Goal: Obtain resource: Download file/media

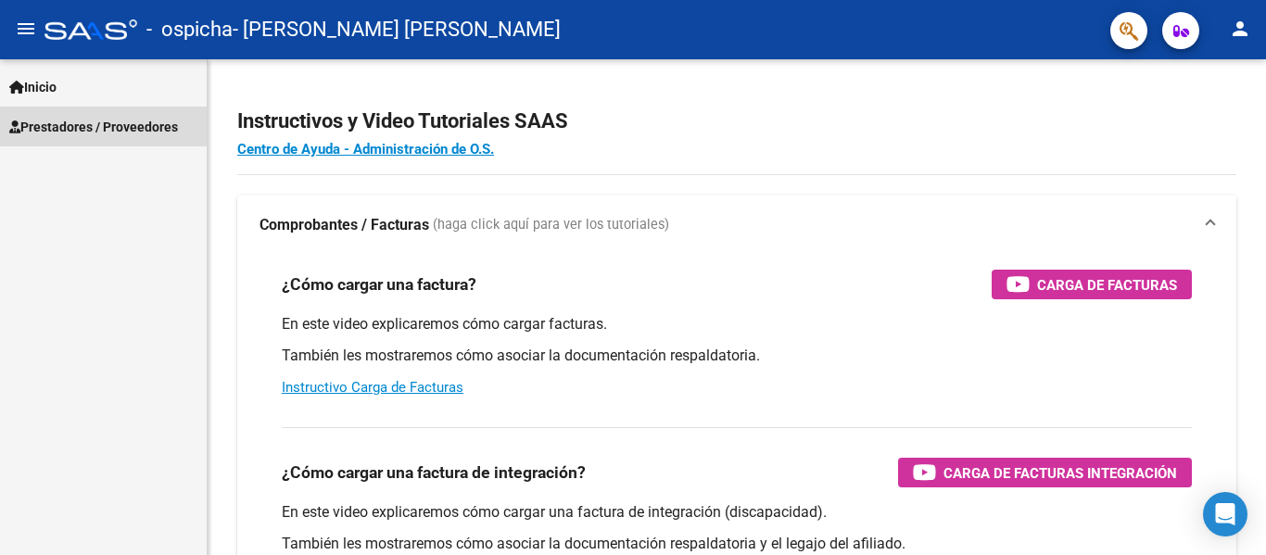
click at [165, 129] on span "Prestadores / Proveedores" at bounding box center [93, 127] width 169 height 20
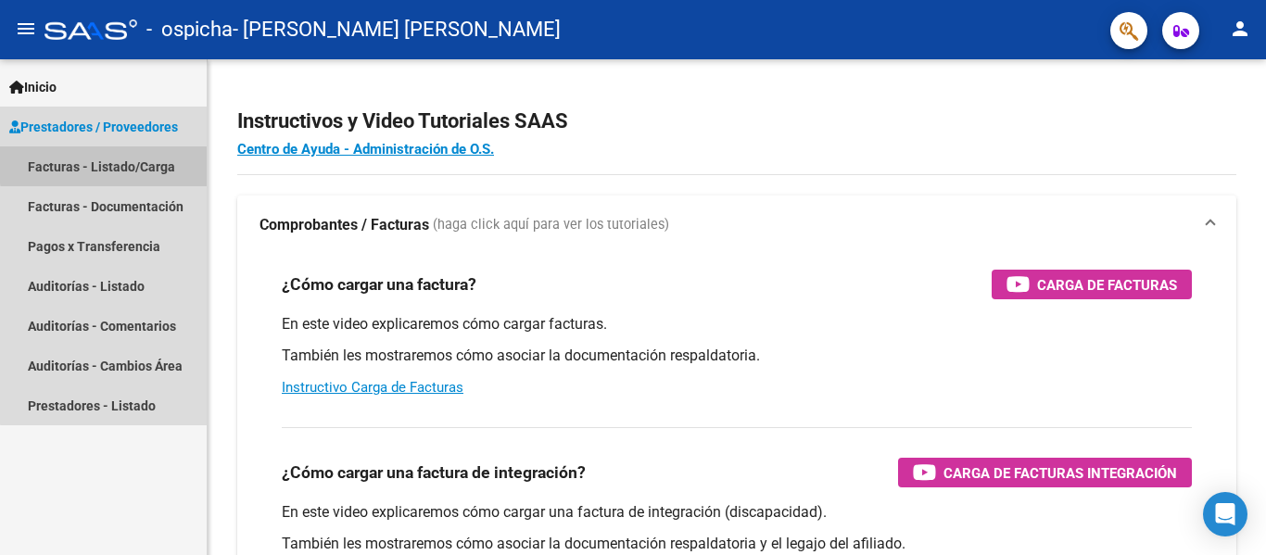
click at [153, 161] on link "Facturas - Listado/Carga" at bounding box center [103, 166] width 207 height 40
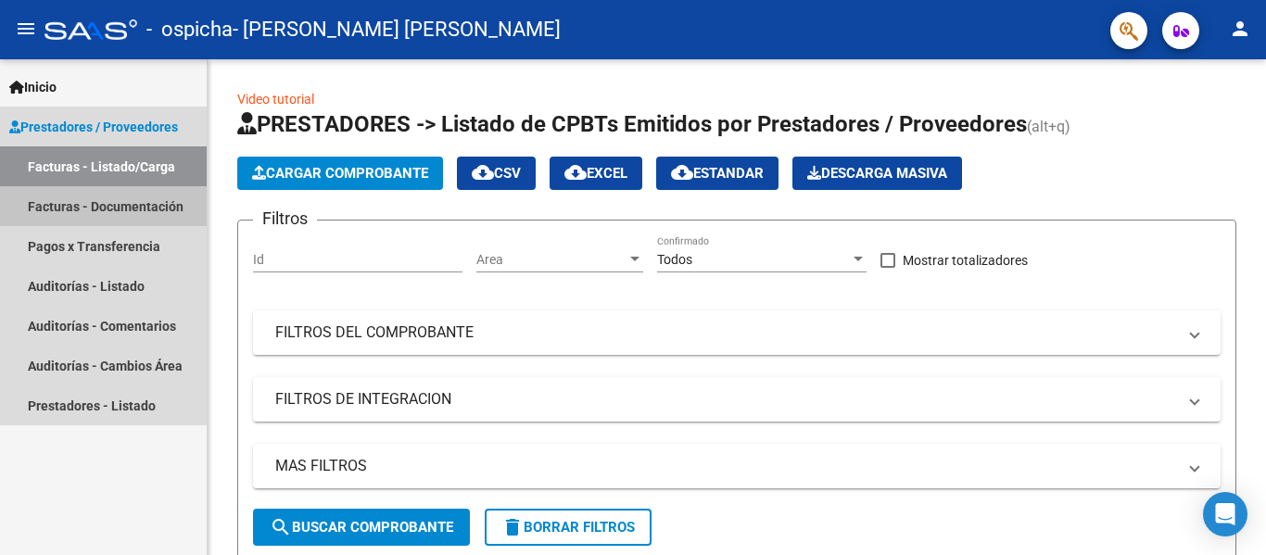
click at [116, 219] on link "Facturas - Documentación" at bounding box center [103, 206] width 207 height 40
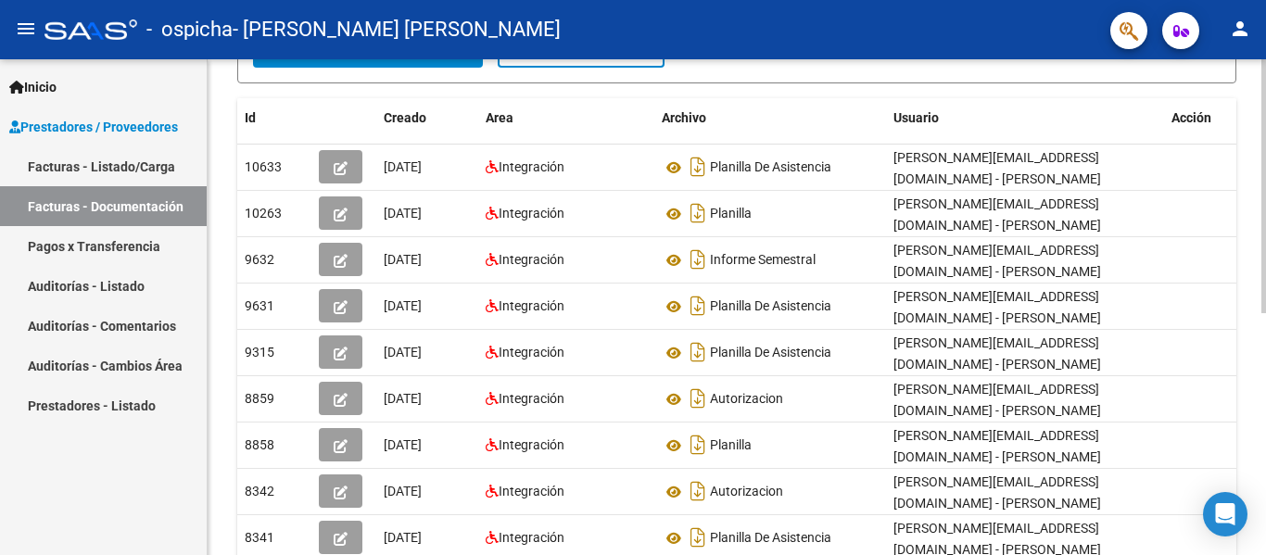
scroll to position [293, 0]
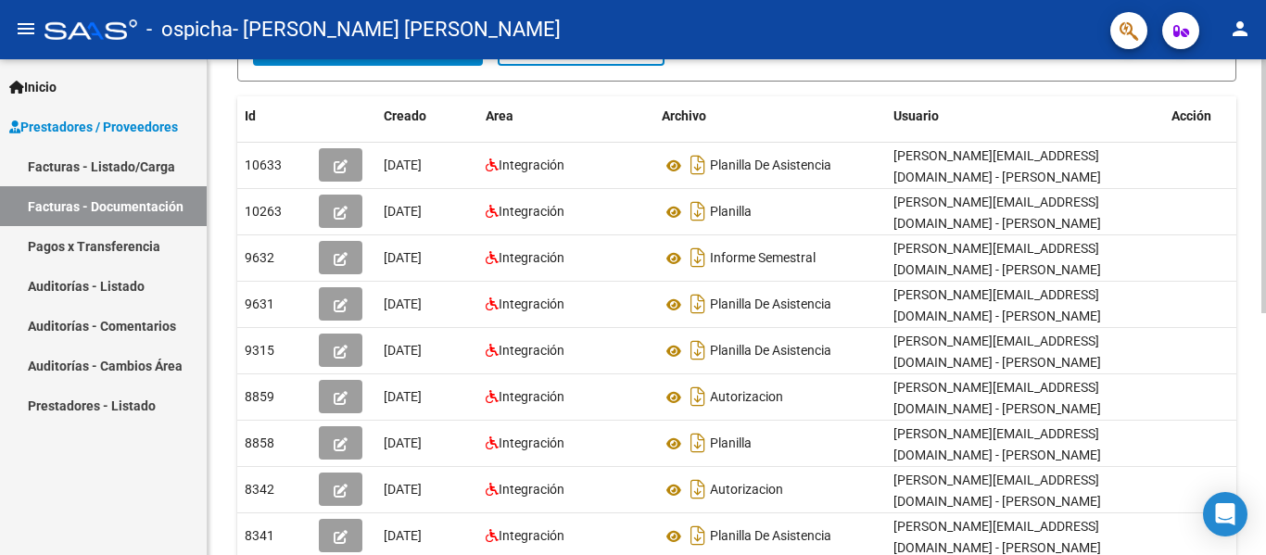
click at [1265, 377] on div at bounding box center [1264, 341] width 5 height 254
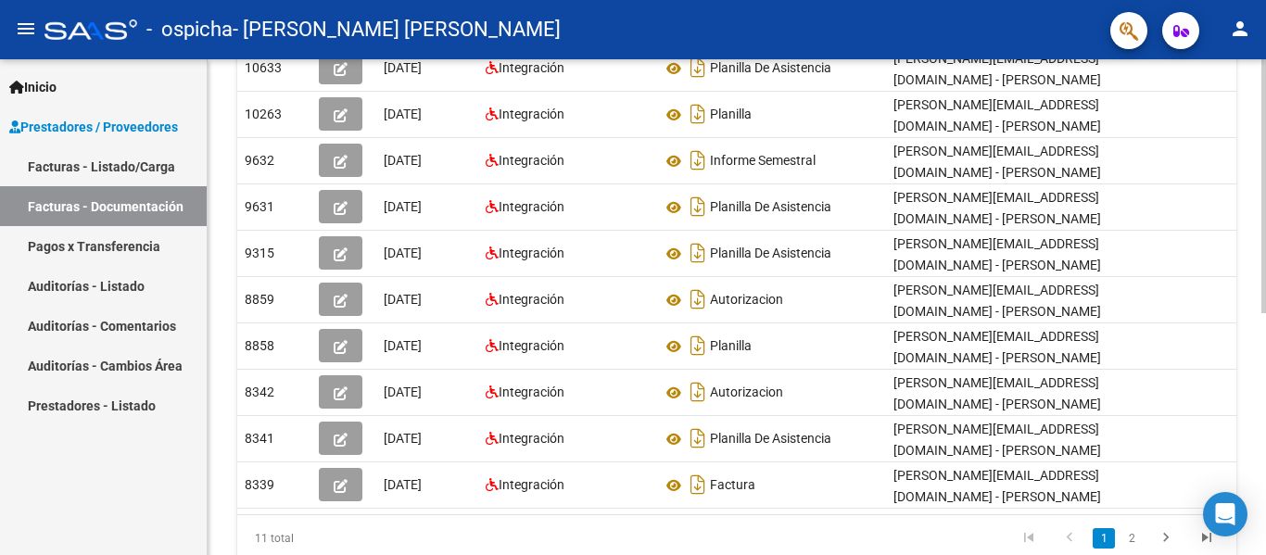
click at [1265, 460] on div at bounding box center [1264, 393] width 5 height 254
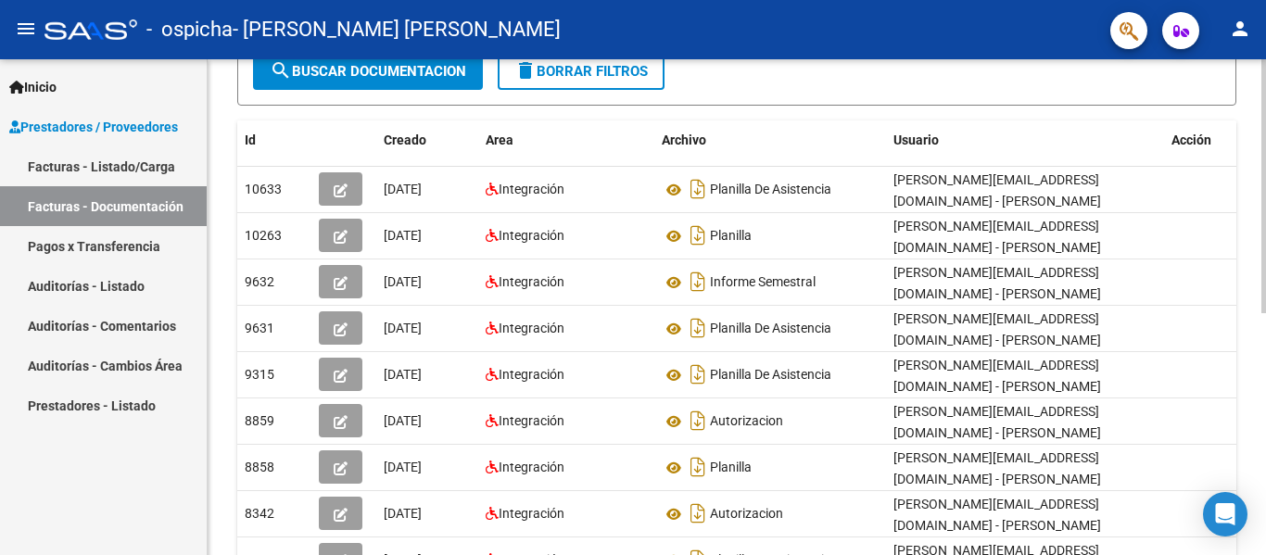
click at [1265, 379] on div at bounding box center [1264, 329] width 5 height 254
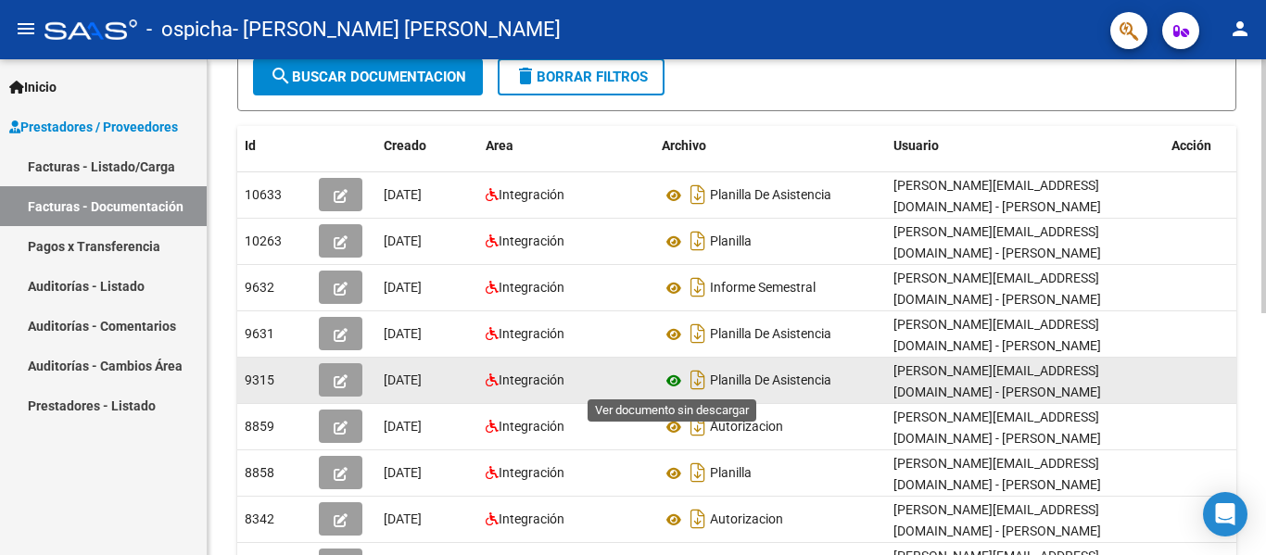
click at [674, 376] on icon at bounding box center [674, 381] width 24 height 22
